Goal: Task Accomplishment & Management: Manage account settings

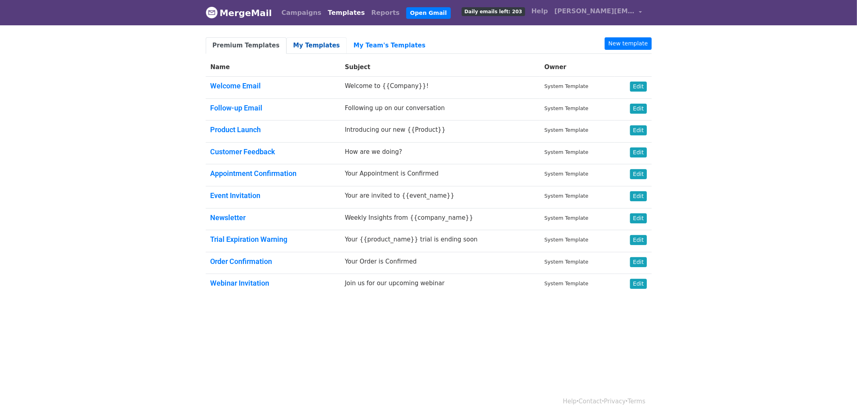
click at [299, 42] on link "My Templates" at bounding box center [317, 45] width 60 height 16
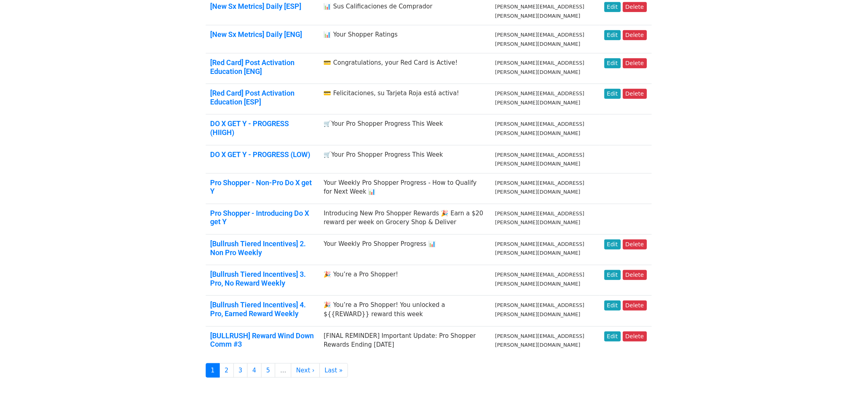
scroll to position [318, 0]
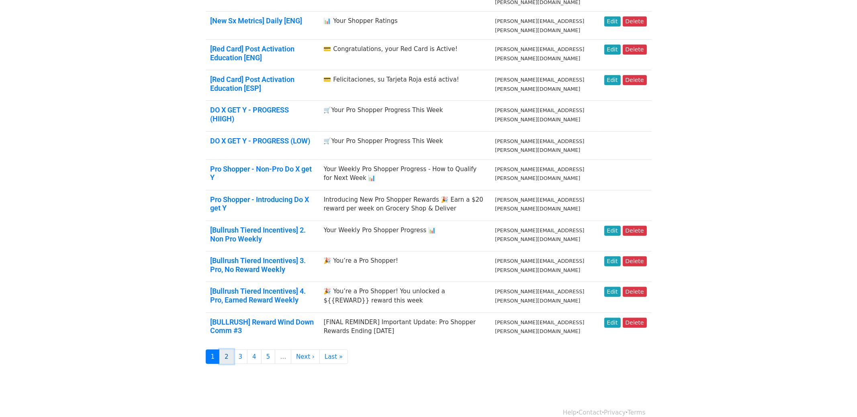
click at [229, 350] on link "2" at bounding box center [226, 357] width 14 height 15
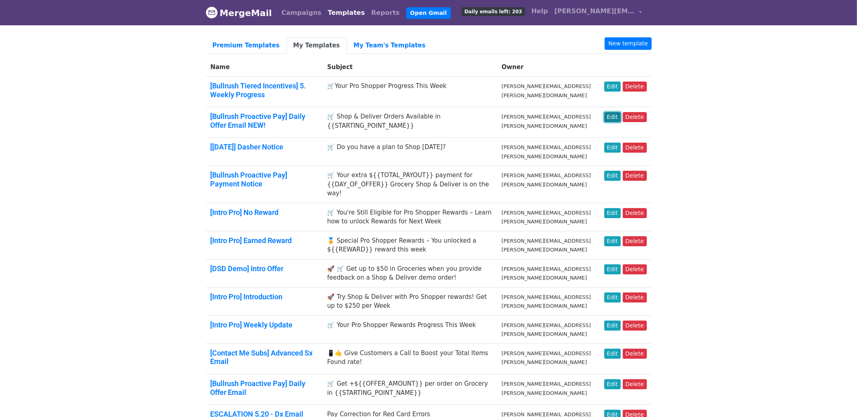
click at [617, 113] on link "Edit" at bounding box center [612, 117] width 16 height 10
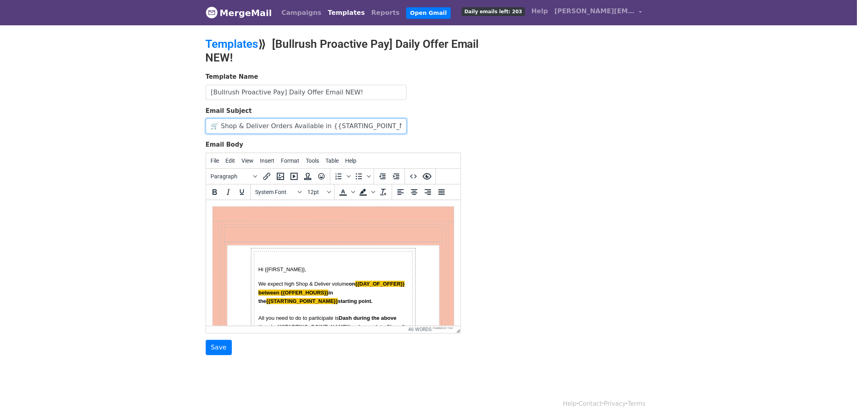
click at [317, 126] on input "🛒 Shop & Deliver Orders Available in {{STARTING_POINT_NAME}}" at bounding box center [306, 126] width 201 height 15
type input "🛒 Shop & Deliver Orders Available in {{STARTING_POINT_NAME}}"
click at [222, 341] on input "Save" at bounding box center [219, 347] width 26 height 15
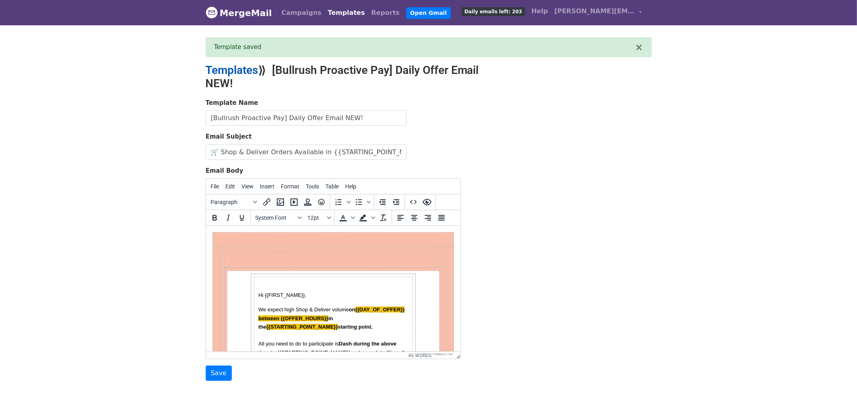
click at [238, 66] on link "Templates" at bounding box center [232, 69] width 53 height 13
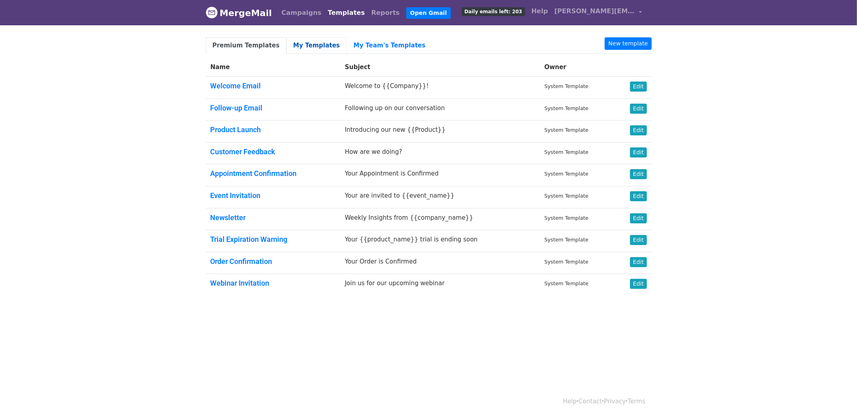
click at [307, 46] on link "My Templates" at bounding box center [317, 45] width 60 height 16
